Goal: Submit feedback/report problem

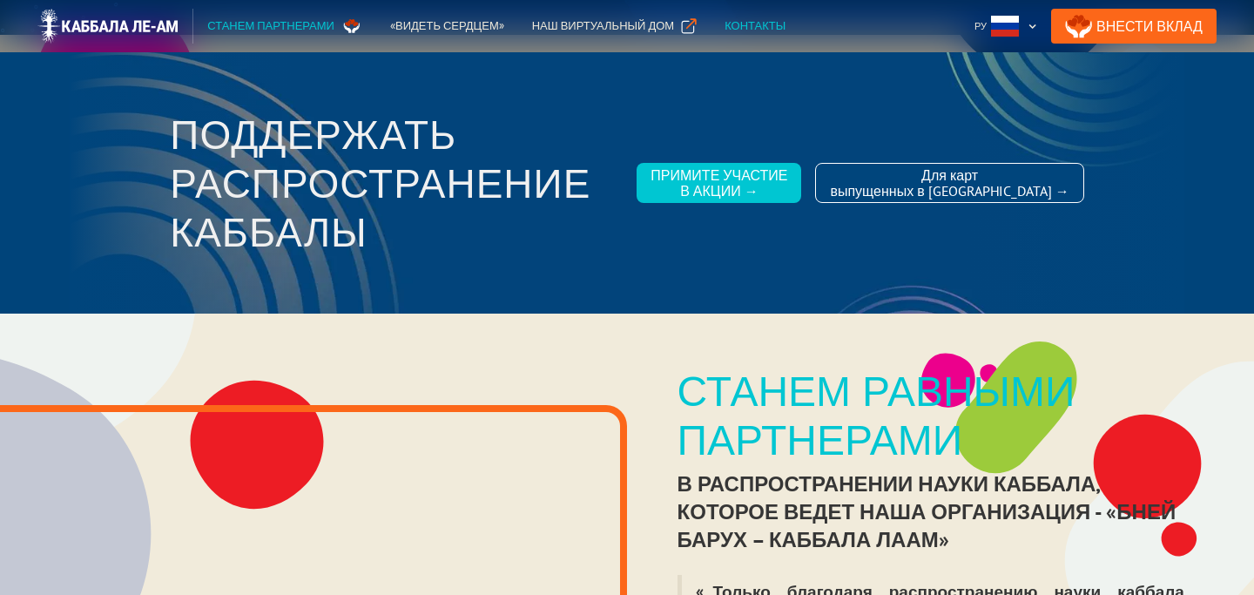
scroll to position [3763, 0]
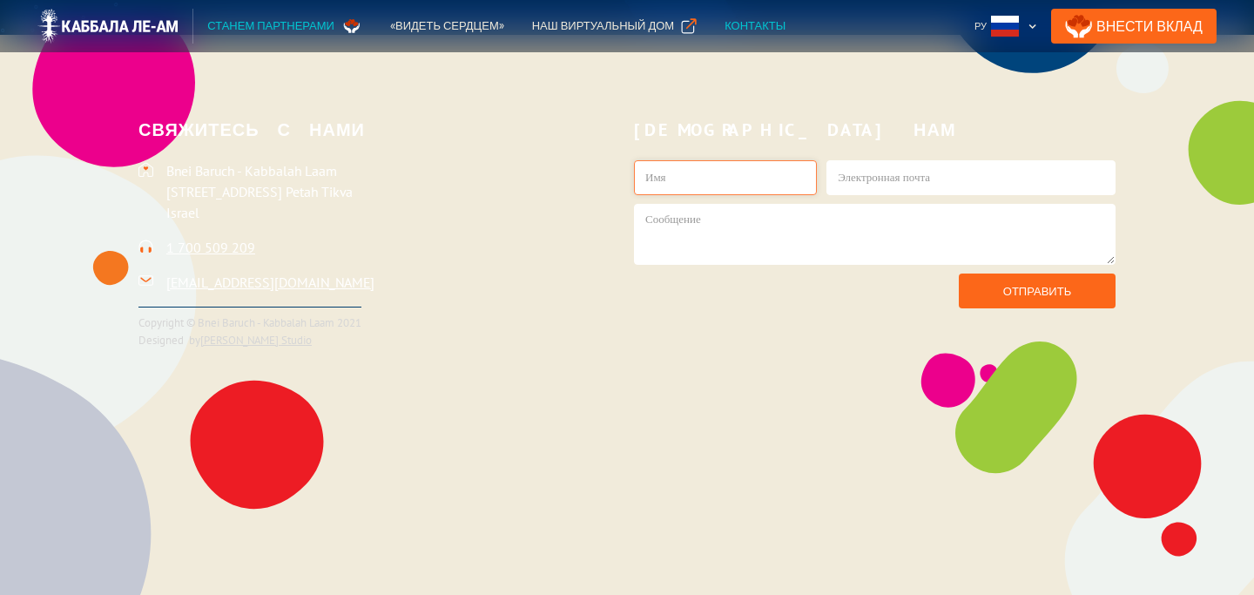
click at [707, 179] on input "kab1-Russian" at bounding box center [725, 177] width 183 height 35
type input "[PERSON_NAME]"
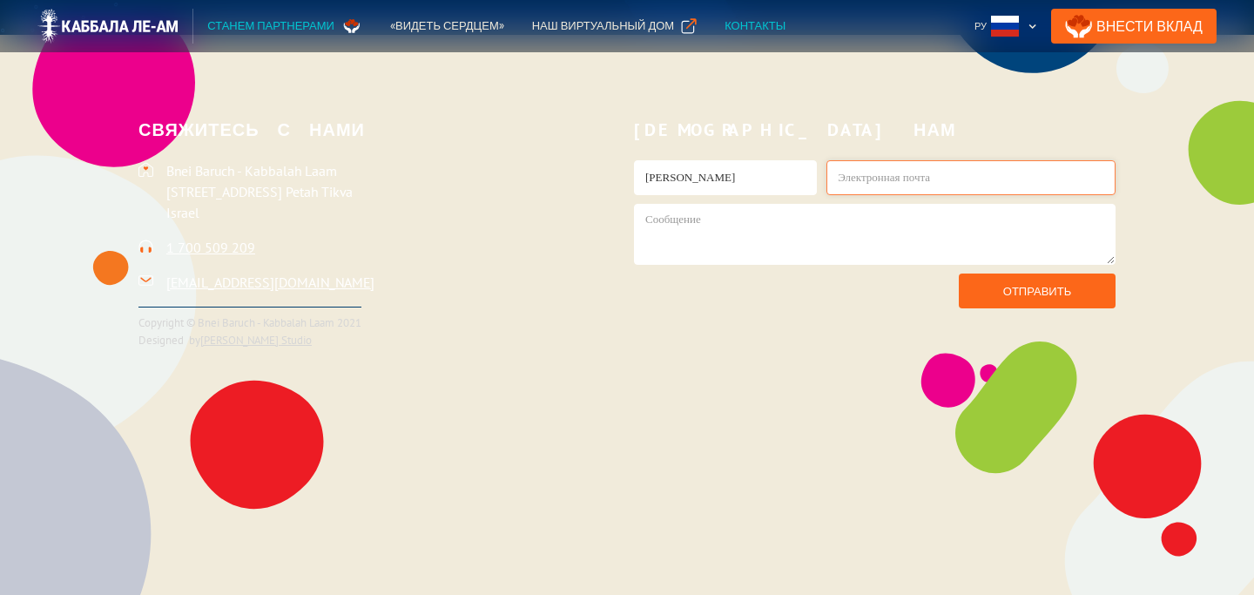
click at [873, 180] on input "kab1-Russian" at bounding box center [970, 177] width 289 height 35
type input "[EMAIL_ADDRESS][DOMAIN_NAME]"
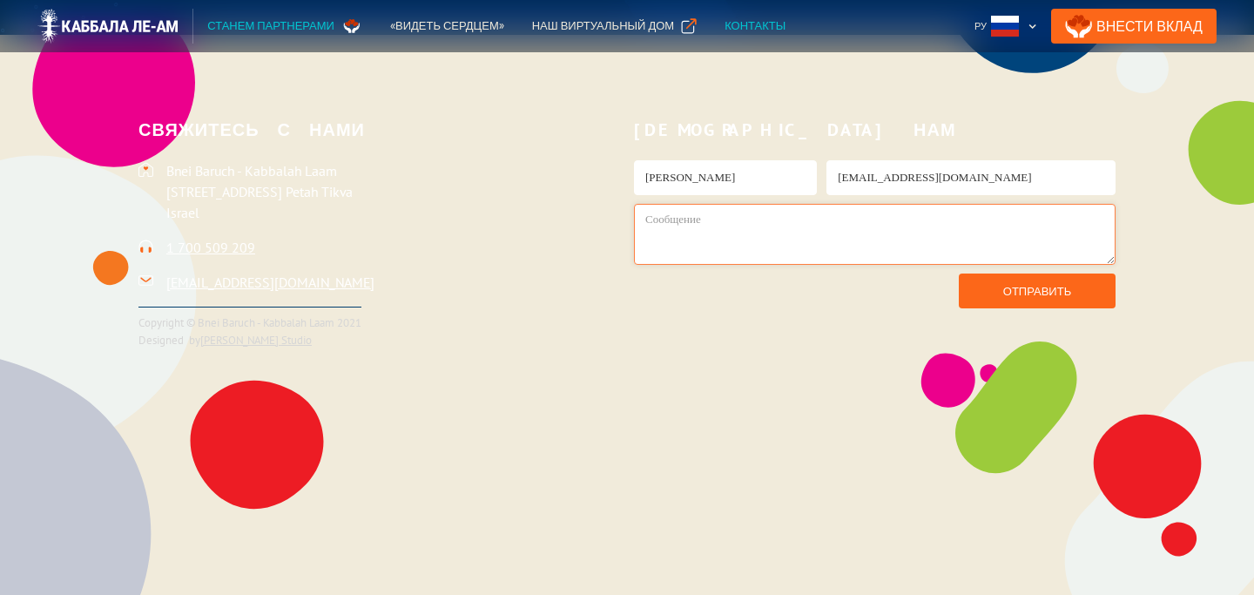
click at [800, 230] on textarea "kab1-Russian" at bounding box center [875, 234] width 482 height 61
type textarea "P"
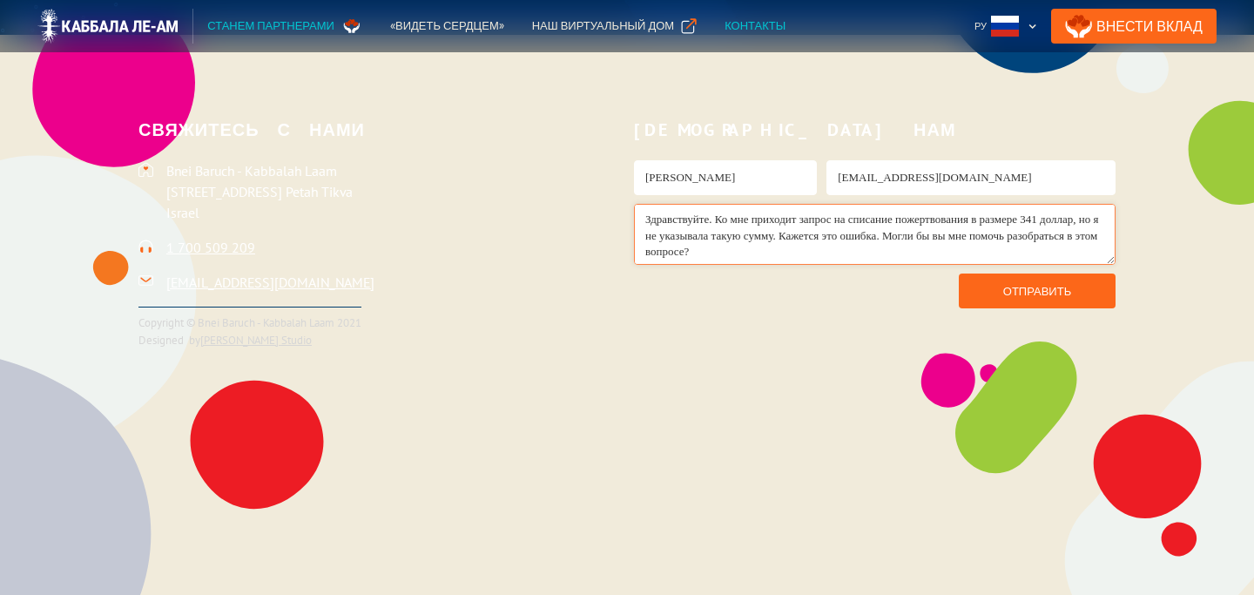
click at [840, 238] on textarea "Здравствуйте. Ко мне приходит запрос на списание пожертвования в размере 341 до…" at bounding box center [875, 234] width 482 height 61
type textarea "Здравствуйте. Ко мне приходит запрос на списание пожертвования в размере 341 до…"
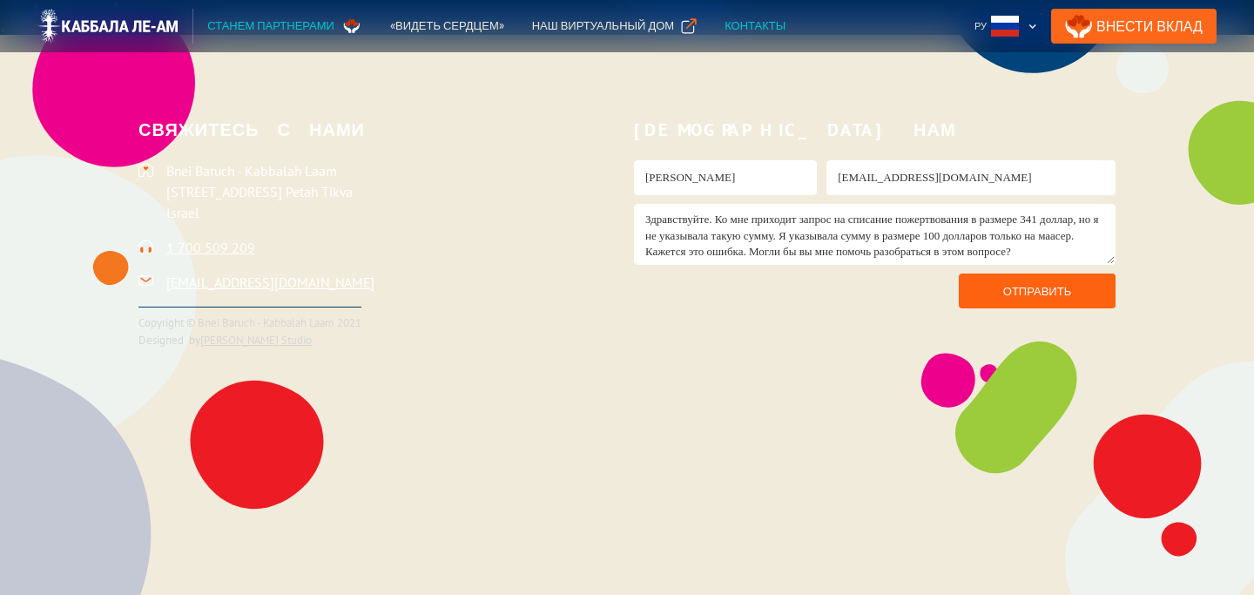
click at [1002, 287] on input "Отправить" at bounding box center [1037, 290] width 157 height 35
type input "Отправить"
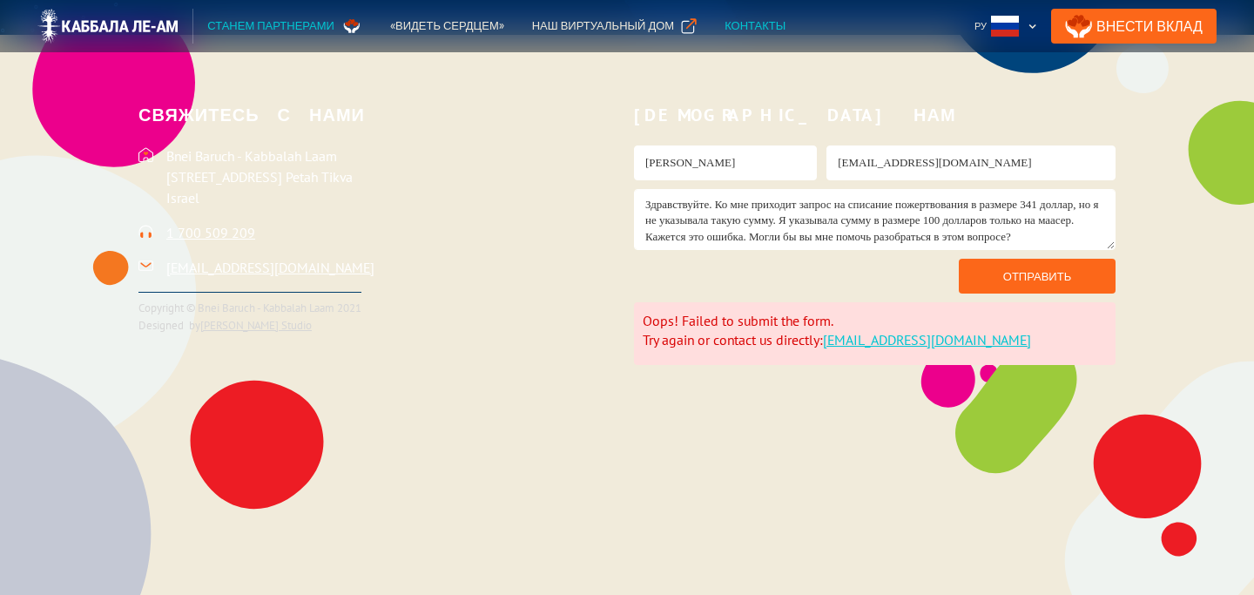
click at [900, 340] on link "[EMAIL_ADDRESS][DOMAIN_NAME]" at bounding box center [927, 339] width 208 height 17
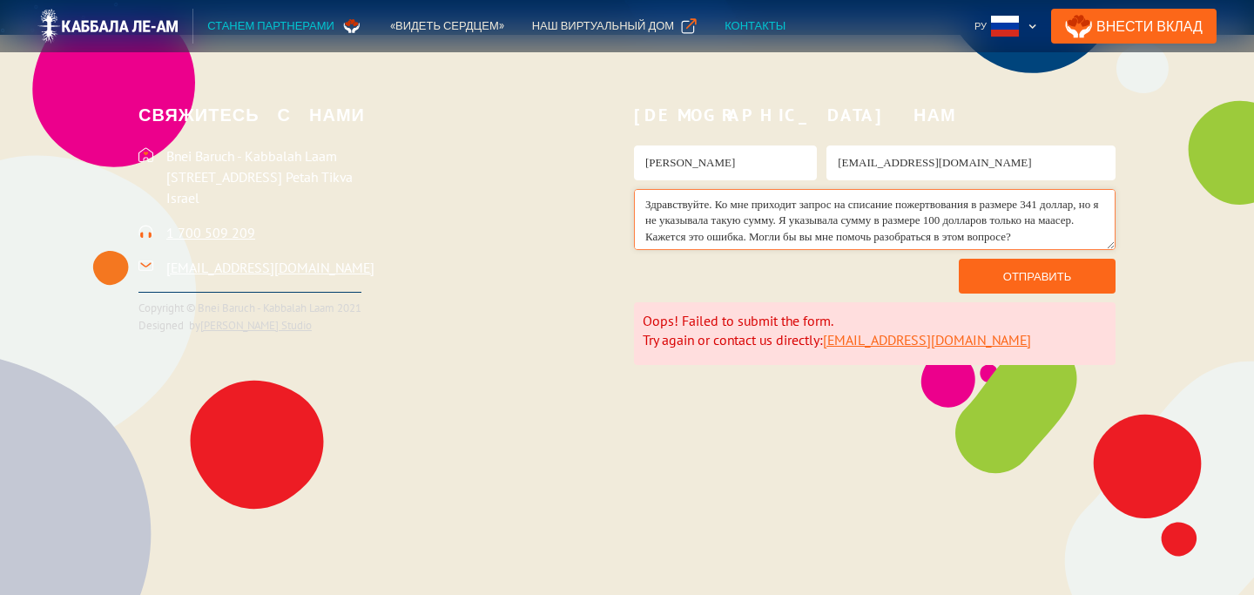
scroll to position [19, 0]
drag, startPoint x: 646, startPoint y: 206, endPoint x: 856, endPoint y: 244, distance: 213.3
click at [856, 244] on textarea "Здравствуйте. Ко мне приходит запрос на списание пожертвования в размере 341 до…" at bounding box center [875, 219] width 482 height 61
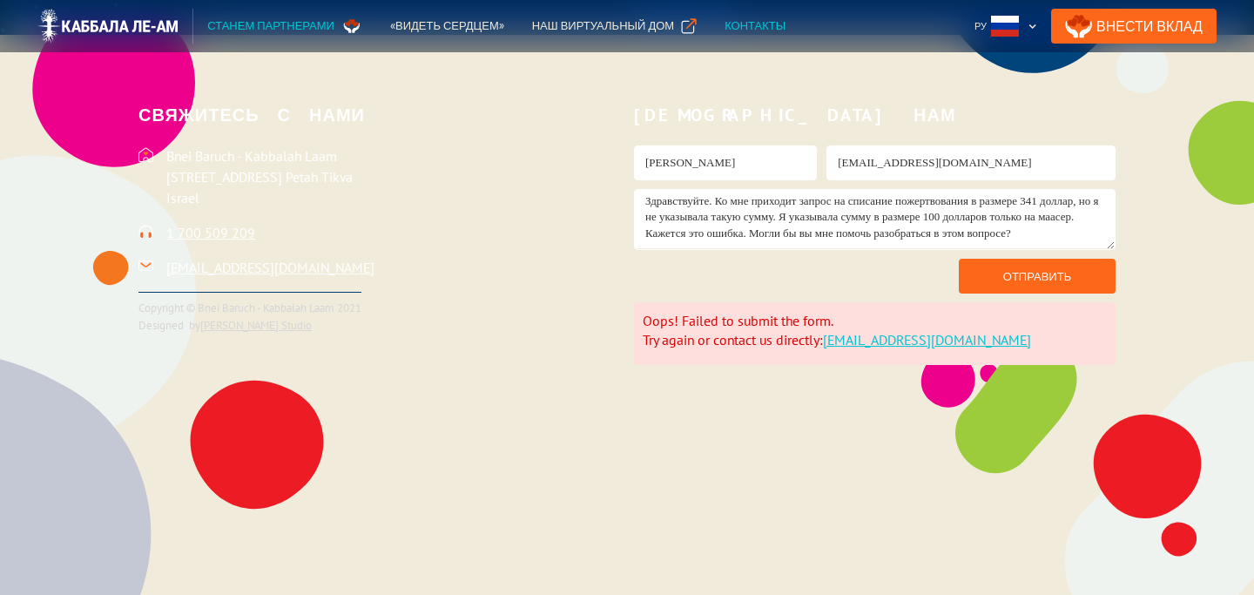
click at [887, 335] on link "[EMAIL_ADDRESS][DOMAIN_NAME]" at bounding box center [927, 339] width 208 height 17
